Goal: Find specific page/section: Find specific page/section

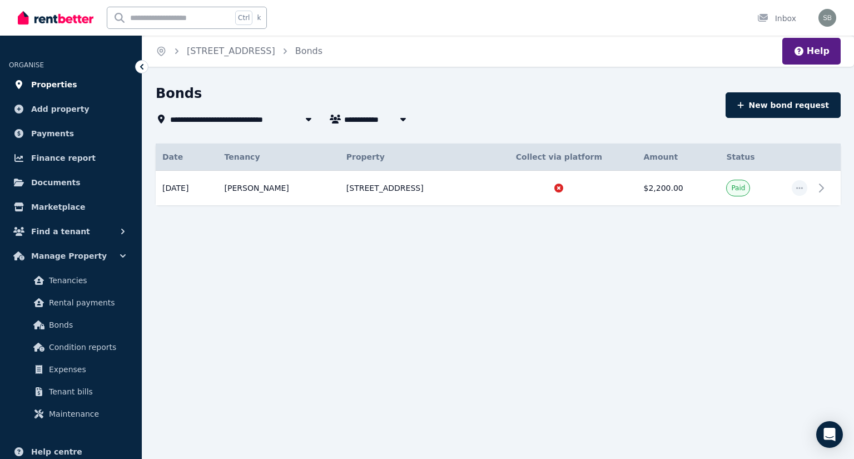
click at [71, 85] on link "Properties" at bounding box center [71, 84] width 124 height 22
